Goal: Transaction & Acquisition: Subscribe to service/newsletter

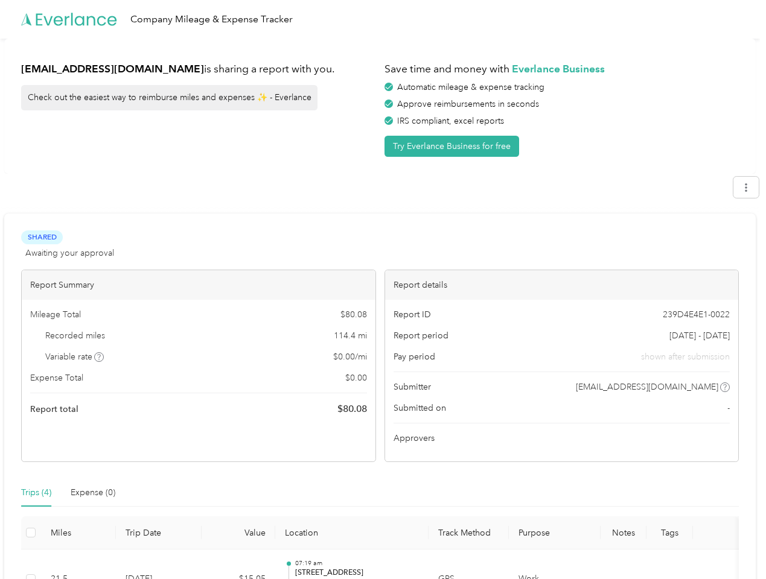
click at [385, 290] on div "Report details" at bounding box center [562, 285] width 354 height 30
click at [383, 19] on div "Company Mileage & Expense Tracker" at bounding box center [380, 19] width 760 height 39
click at [454, 146] on button "Try Everlance Business for free" at bounding box center [451, 146] width 135 height 21
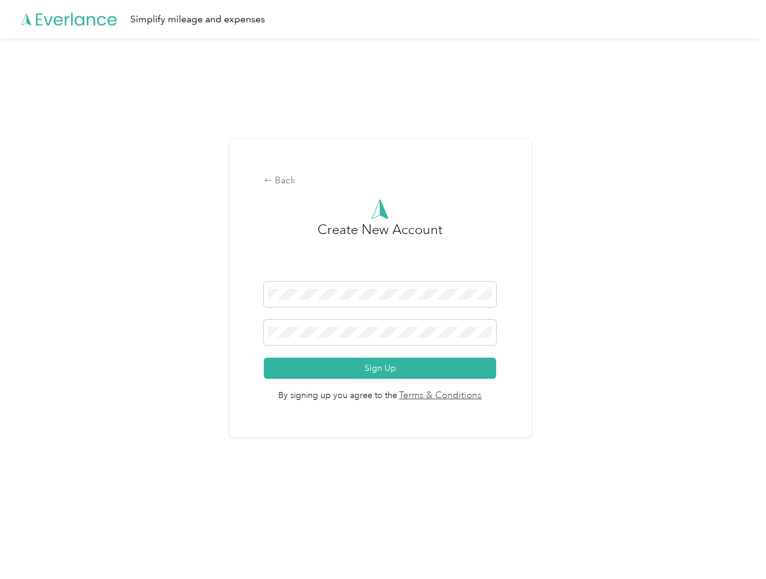
click at [100, 357] on div "Back Create New Account Sign Up By signing up you agree to the Terms & Conditio…" at bounding box center [380, 294] width 760 height 510
click at [476, 387] on span "By signing up you agree to the Terms & Conditions" at bounding box center [380, 391] width 232 height 24
click at [36, 493] on div "Back Create New Account Sign Up By signing up you agree to the Terms & Conditio…" at bounding box center [380, 294] width 760 height 510
click at [93, 493] on div "Back Create New Account Sign Up By signing up you agree to the Terms & Conditio…" at bounding box center [380, 294] width 760 height 510
click at [31, 533] on div "Back Create New Account Sign Up By signing up you agree to the Terms & Conditio…" at bounding box center [380, 294] width 760 height 510
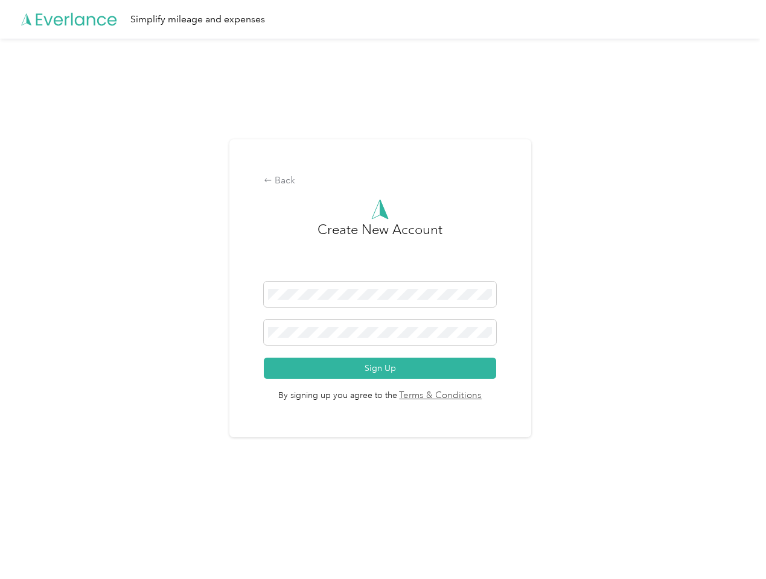
click at [374, 564] on html "Simplify mileage and expenses Back Create New Account Sign Up By signing up you…" at bounding box center [380, 289] width 760 height 579
